Goal: Check status

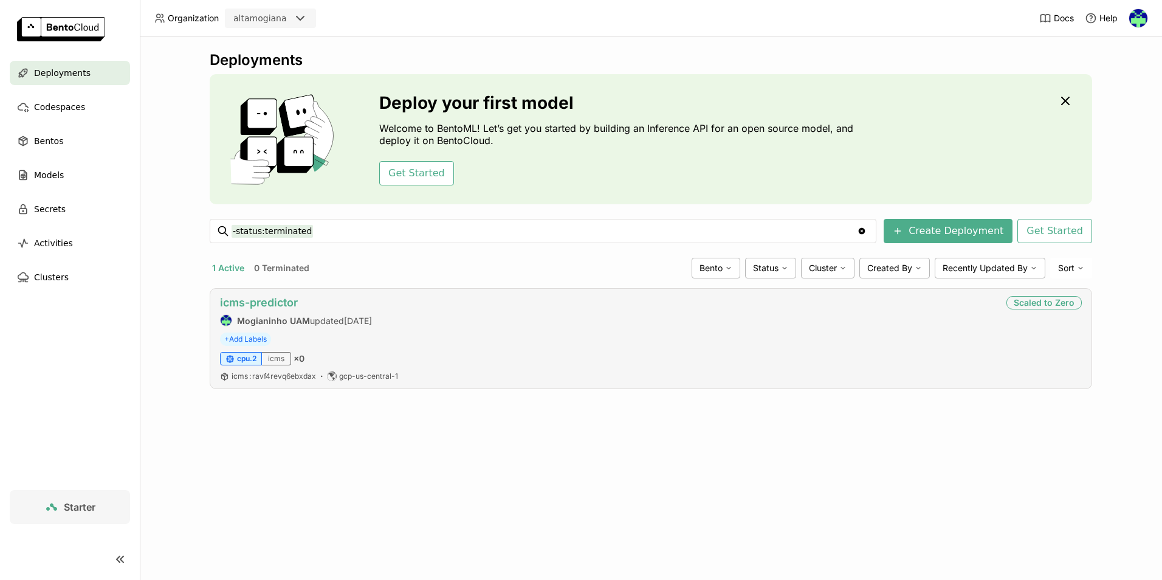
click at [273, 305] on link "icms-predictor" at bounding box center [259, 302] width 78 height 13
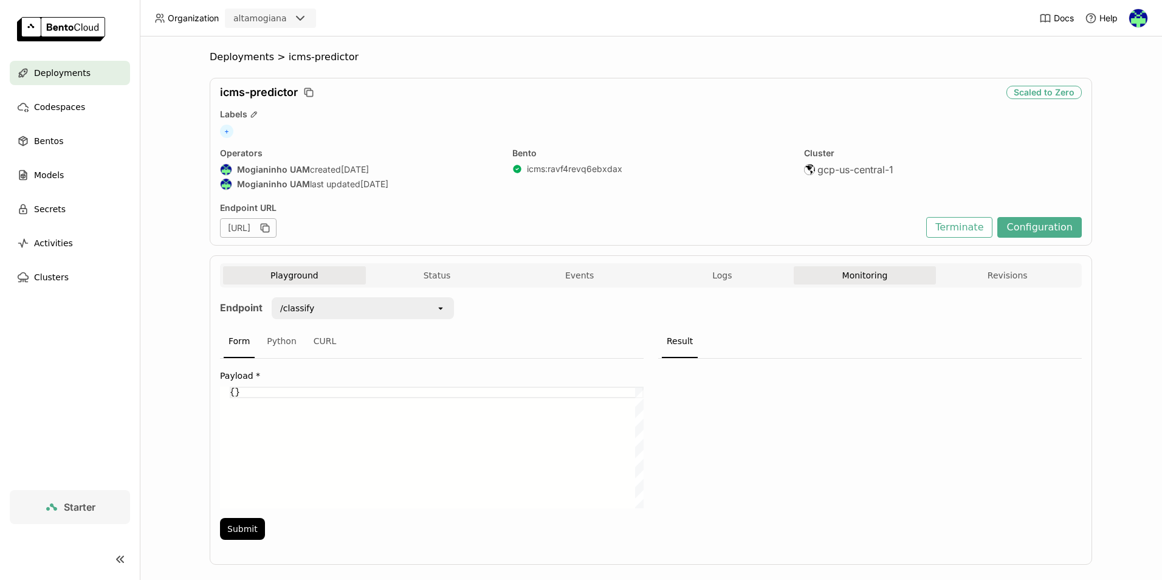
click at [862, 281] on button "Monitoring" at bounding box center [864, 275] width 143 height 18
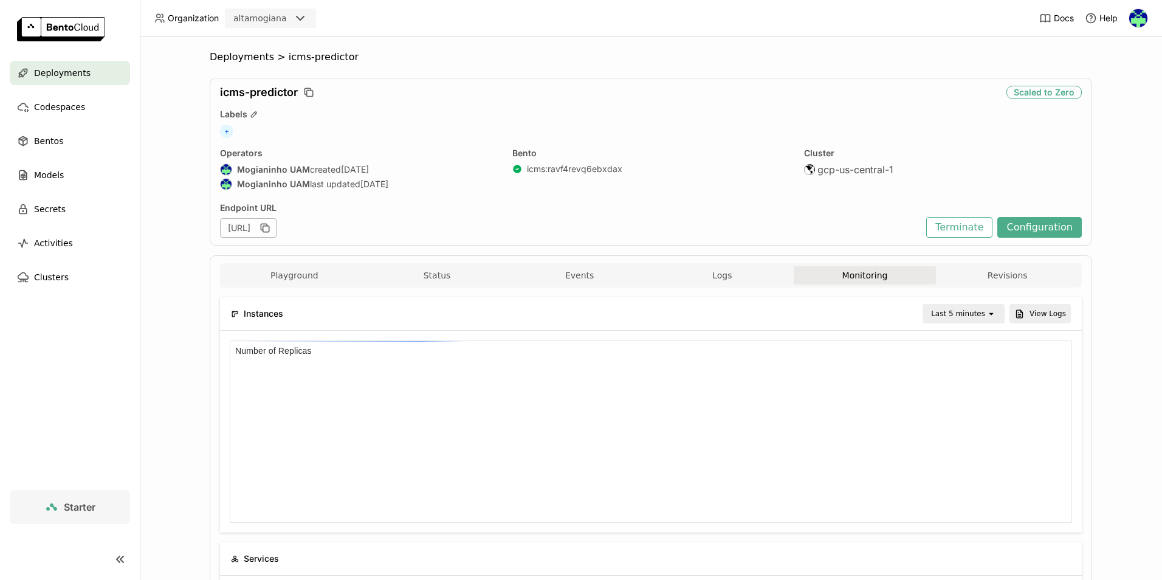
scroll to position [173, 271]
click at [973, 313] on div "Last 5 minutes" at bounding box center [958, 313] width 54 height 12
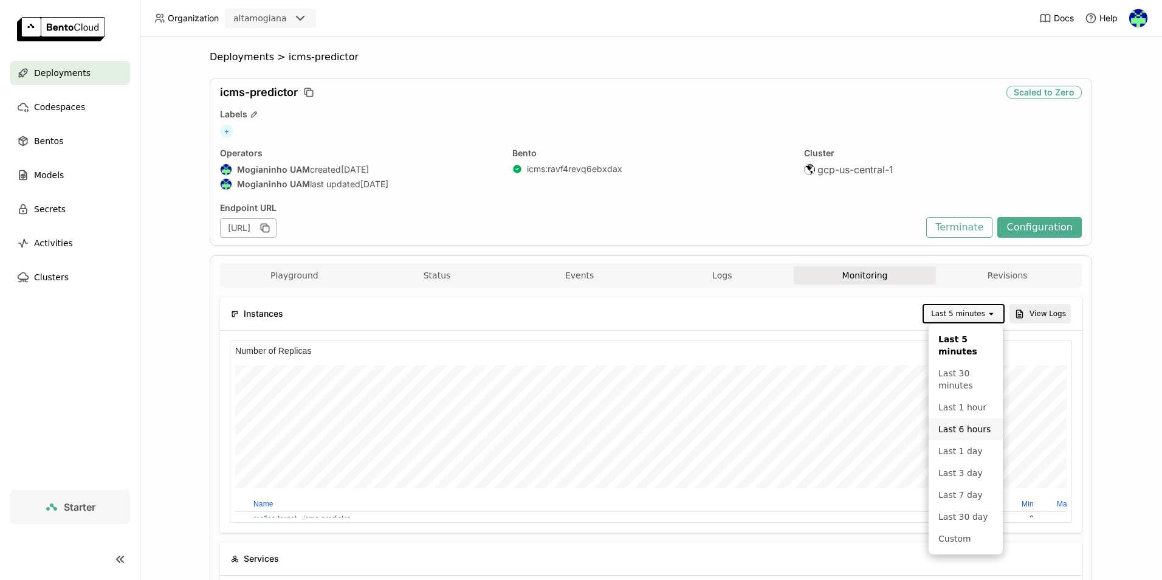
click at [975, 433] on div "Last 6 hours" at bounding box center [965, 429] width 55 height 12
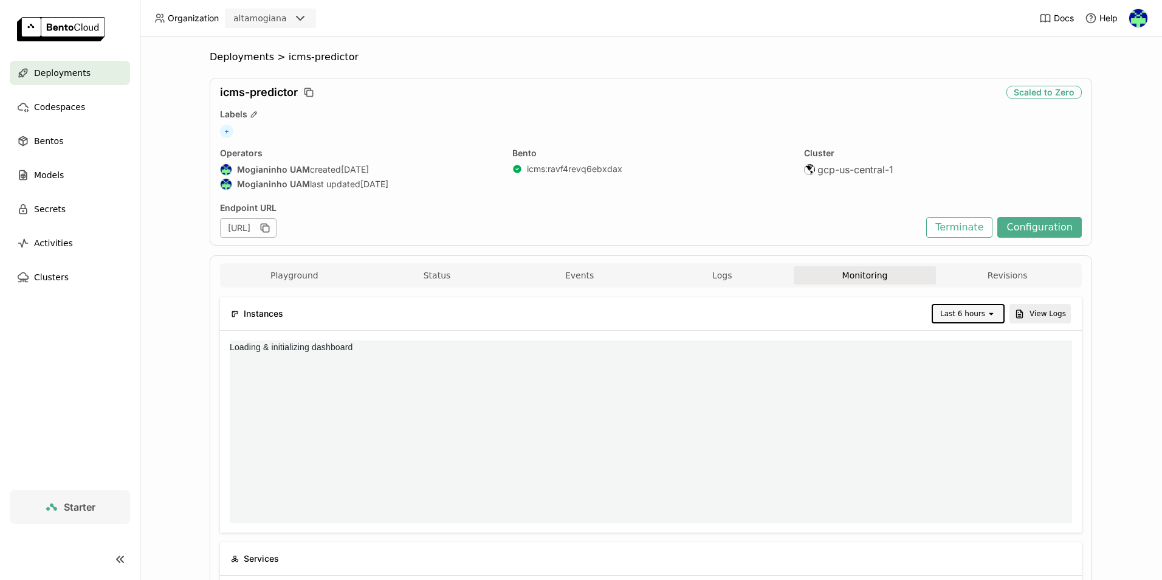
scroll to position [0, 0]
